Goal: Task Accomplishment & Management: Manage account settings

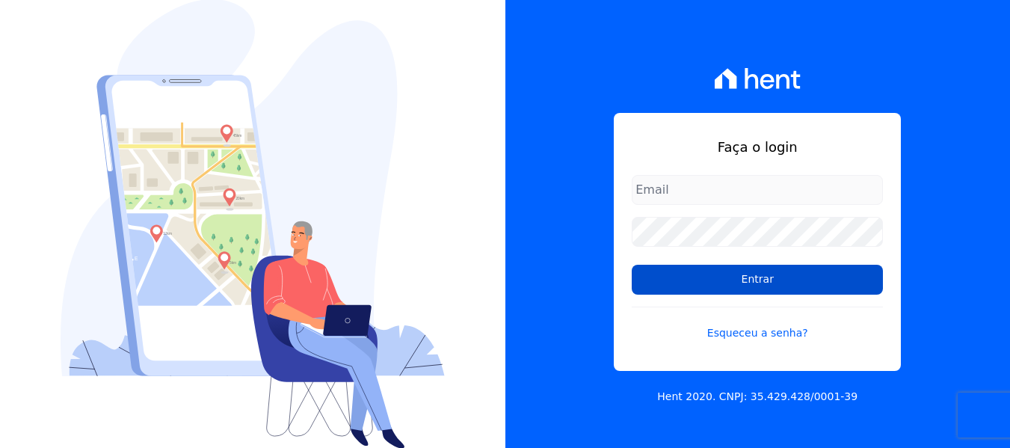
type input "[EMAIL_ADDRESS][DOMAIN_NAME]"
click at [734, 280] on input "Entrar" at bounding box center [757, 280] width 251 height 30
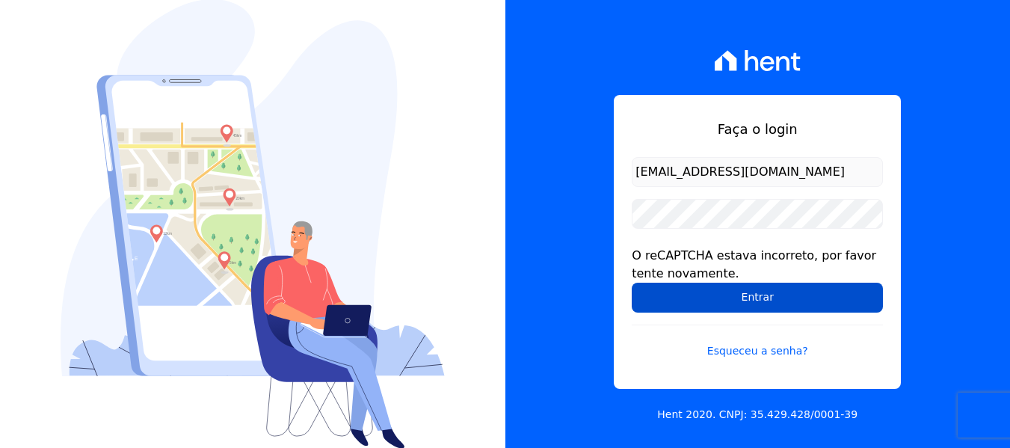
click at [807, 298] on input "Entrar" at bounding box center [757, 298] width 251 height 30
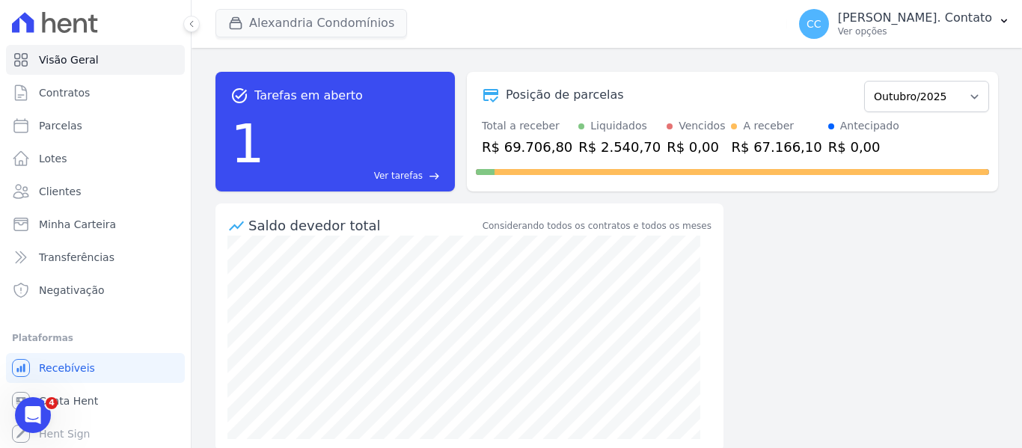
click at [368, 8] on div "Alexandria Condomínios Alexandria Alexandria Condomínios LEIDENS INCORPORACOES …" at bounding box center [497, 23] width 565 height 49
click at [368, 18] on button "Alexandria Condomínios" at bounding box center [310, 23] width 191 height 28
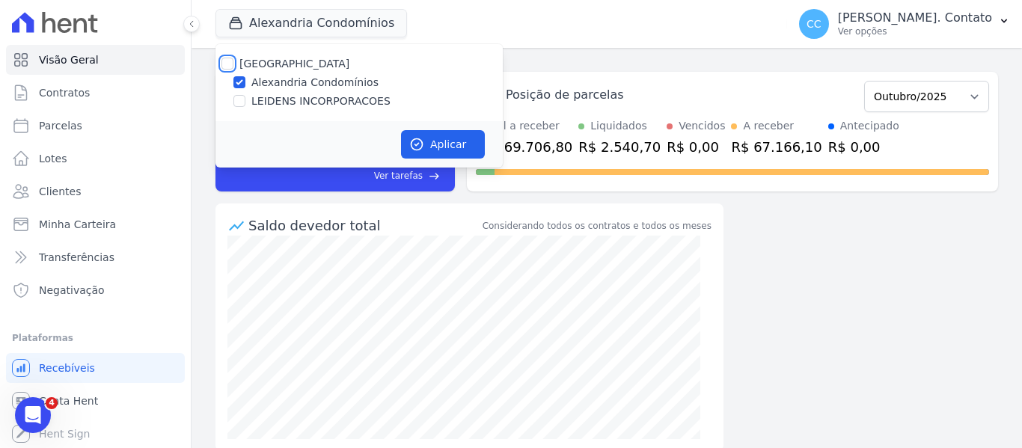
click at [227, 61] on input "Alexandria" at bounding box center [227, 64] width 12 height 12
checkbox input "true"
click at [412, 132] on button "Aplicar" at bounding box center [443, 144] width 84 height 28
